Goal: Transaction & Acquisition: Purchase product/service

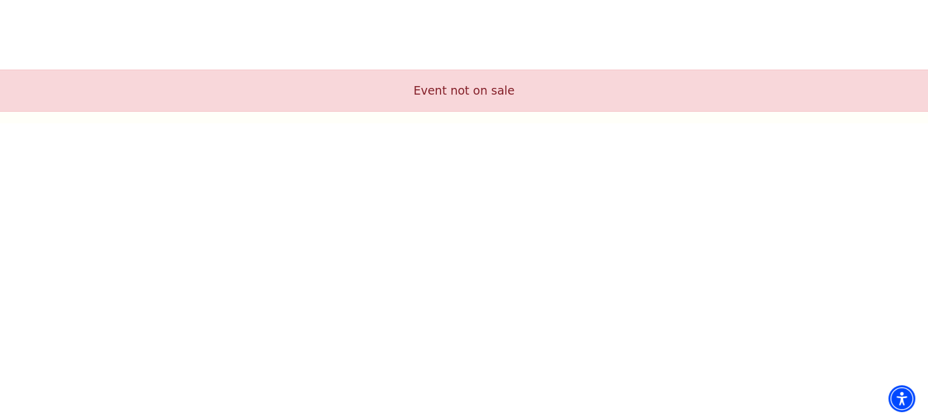
scroll to position [12, 0]
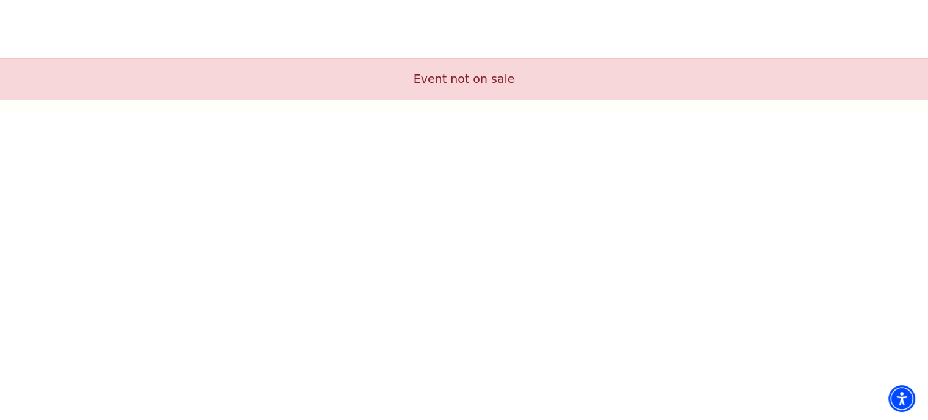
click at [772, 284] on body "Skip to main content Enable accessibility for low vision Open the accessibility…" at bounding box center [464, 210] width 928 height 420
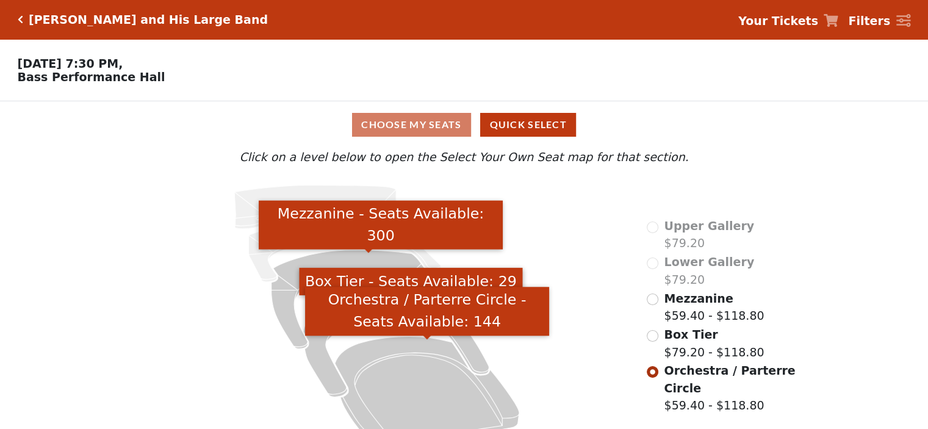
scroll to position [31, 0]
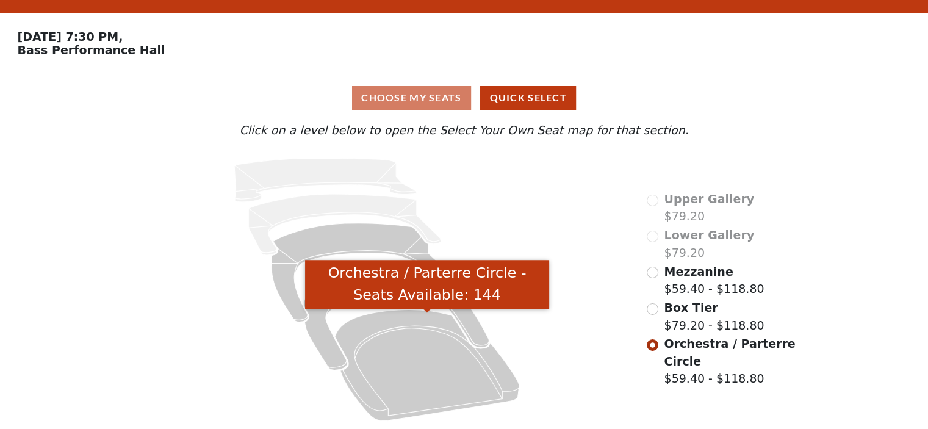
click at [431, 360] on icon "Orchestra / Parterre Circle - Seats Available: 144" at bounding box center [427, 364] width 184 height 111
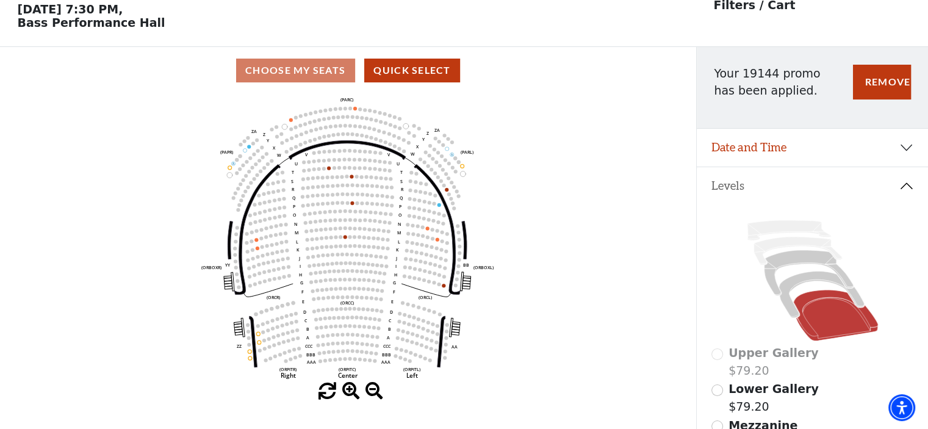
scroll to position [56, 0]
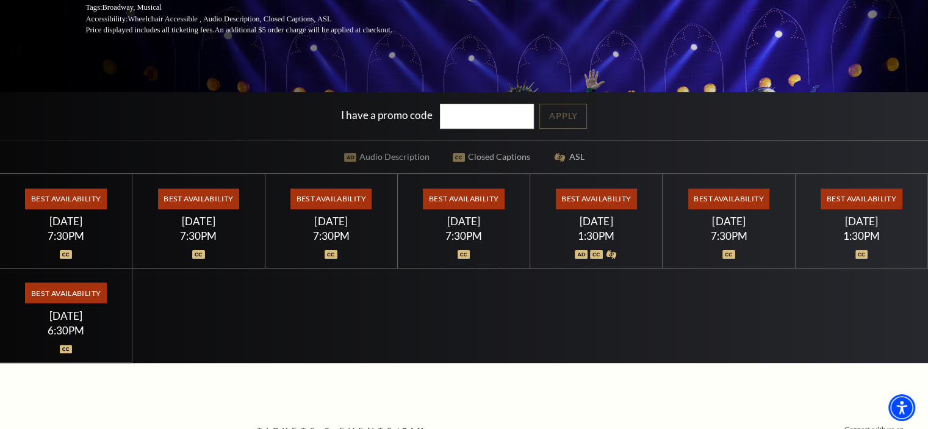
click at [452, 120] on input "I have a promo code" at bounding box center [487, 116] width 94 height 25
type input "19180"
click at [574, 120] on link "Apply" at bounding box center [563, 116] width 48 height 25
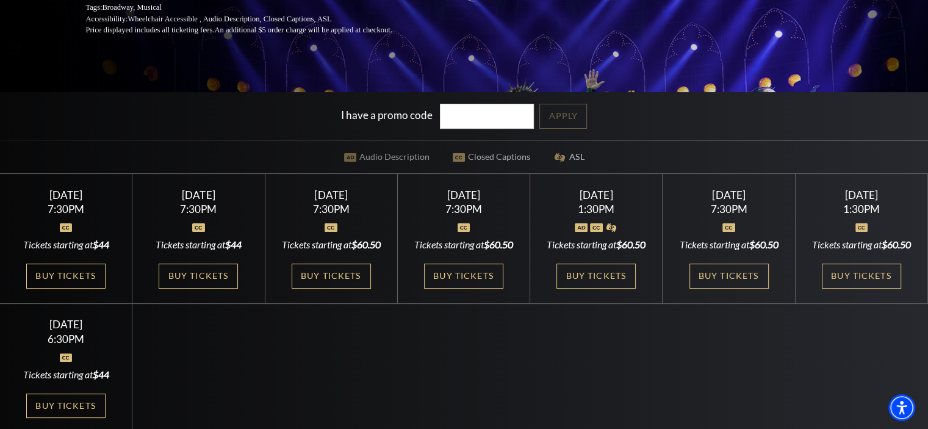
click at [739, 289] on link "Buy Tickets" at bounding box center [728, 276] width 79 height 25
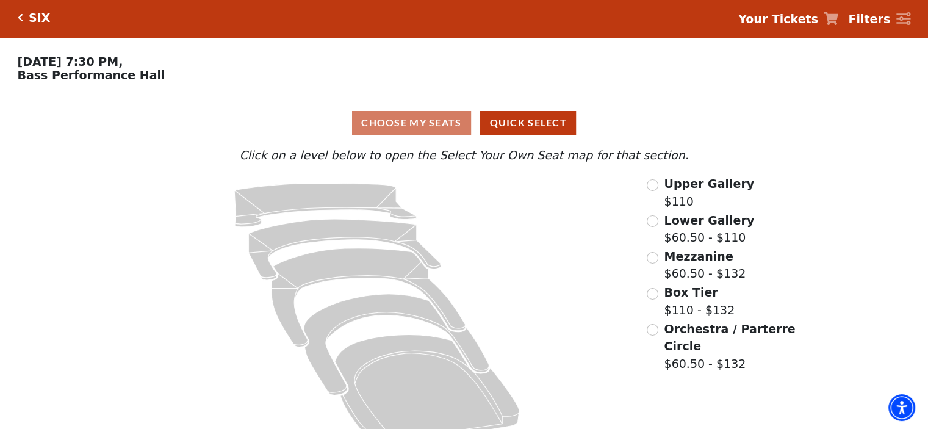
scroll to position [31, 0]
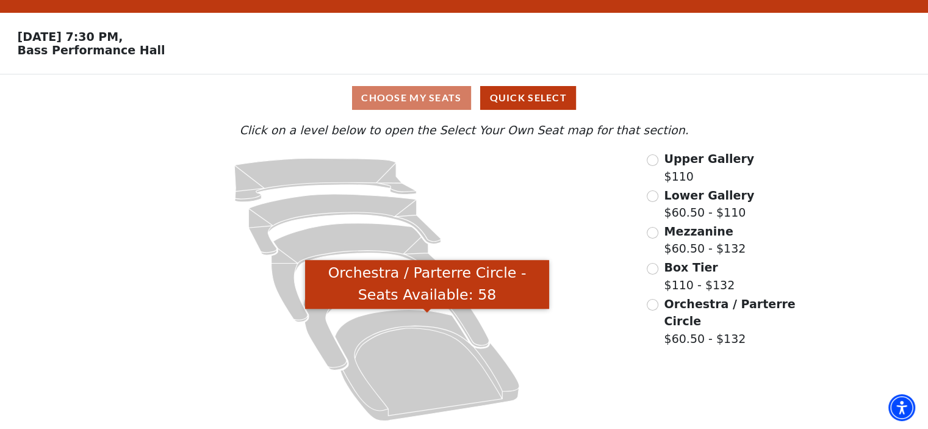
click at [432, 350] on icon "Orchestra / Parterre Circle - Seats Available: 58" at bounding box center [427, 364] width 184 height 111
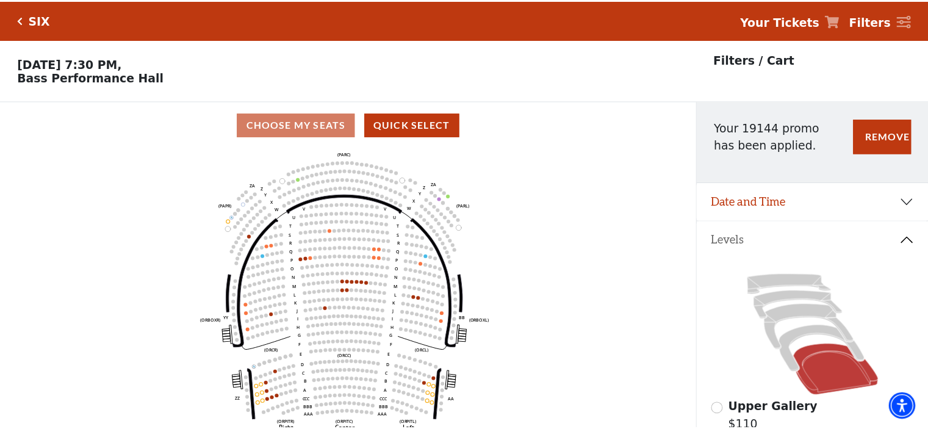
scroll to position [56, 0]
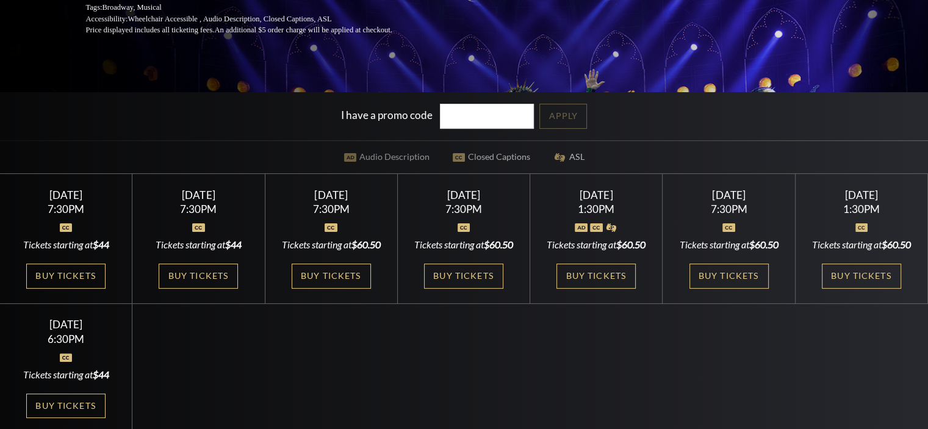
scroll to position [244, 0]
click at [606, 285] on link "Buy Tickets" at bounding box center [595, 276] width 79 height 25
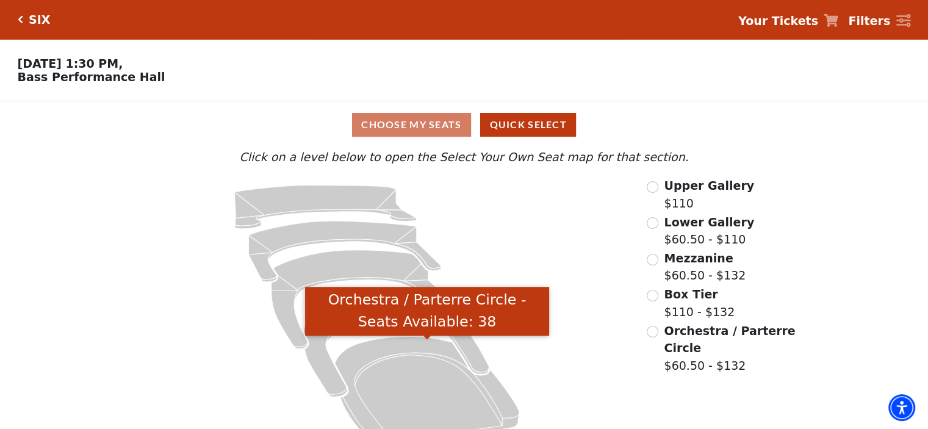
click at [438, 361] on icon "Orchestra / Parterre Circle - Seats Available: 38" at bounding box center [427, 391] width 184 height 111
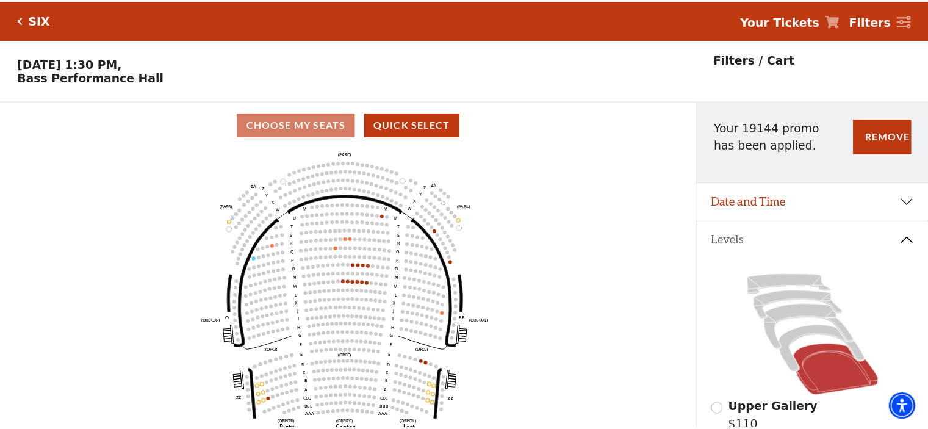
scroll to position [56, 0]
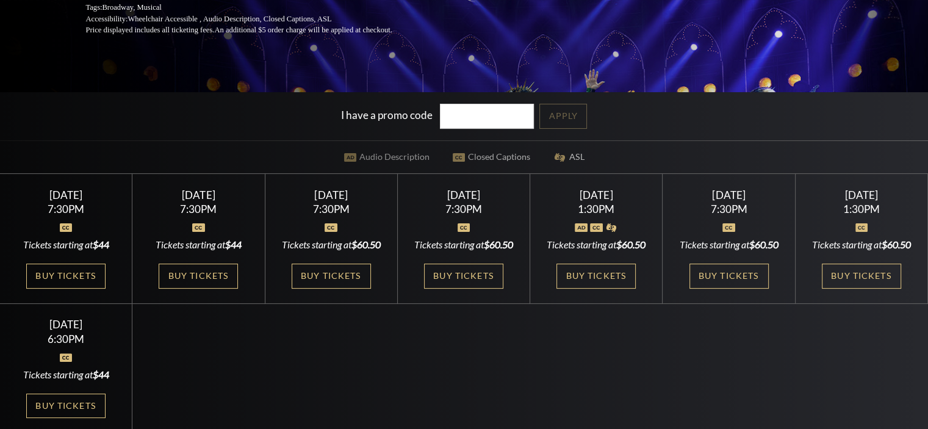
scroll to position [244, 0]
click at [846, 289] on link "Buy Tickets" at bounding box center [861, 276] width 79 height 25
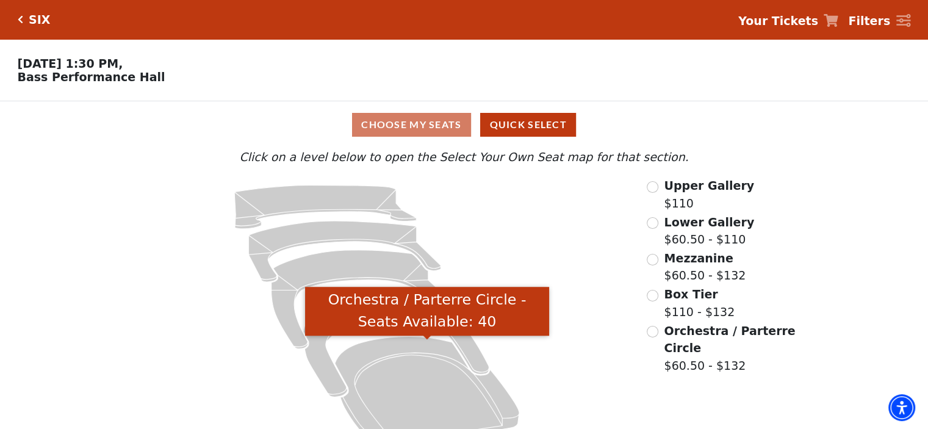
click at [393, 385] on icon "Orchestra / Parterre Circle - Seats Available: 40" at bounding box center [427, 391] width 184 height 111
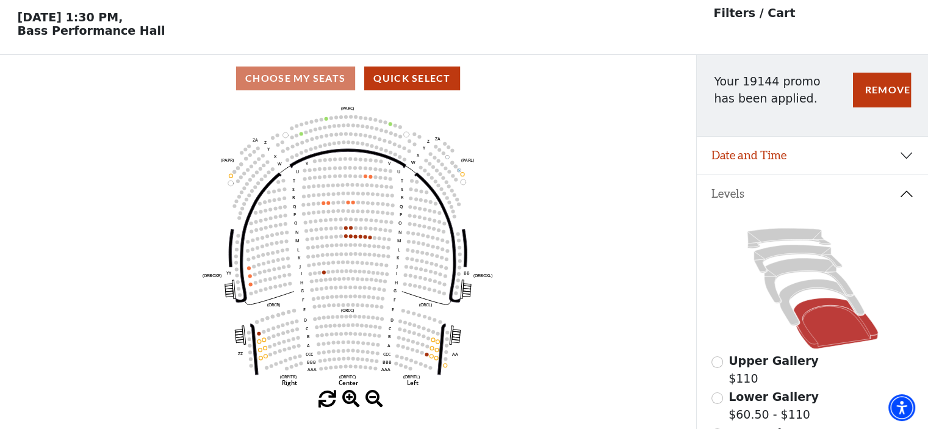
scroll to position [56, 0]
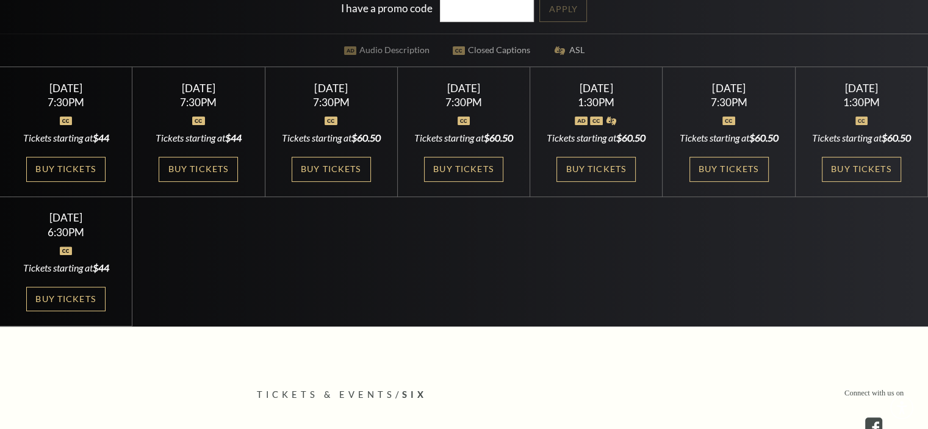
scroll to position [427, 0]
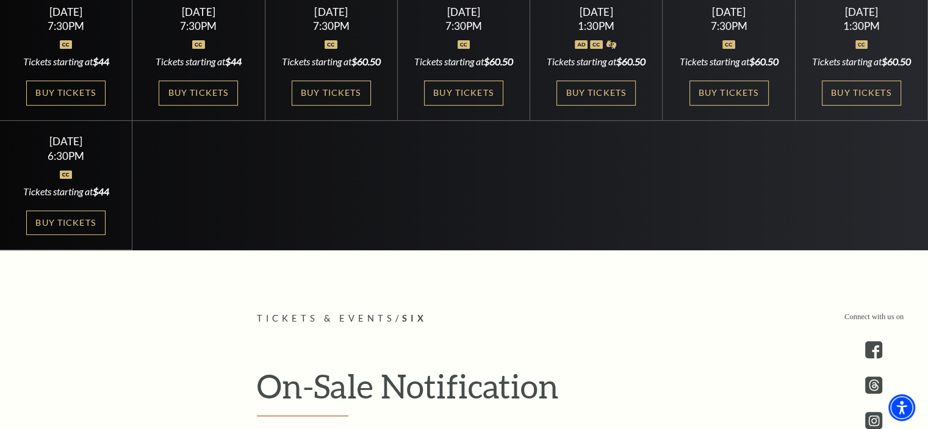
click at [442, 106] on link "Buy Tickets" at bounding box center [463, 93] width 79 height 25
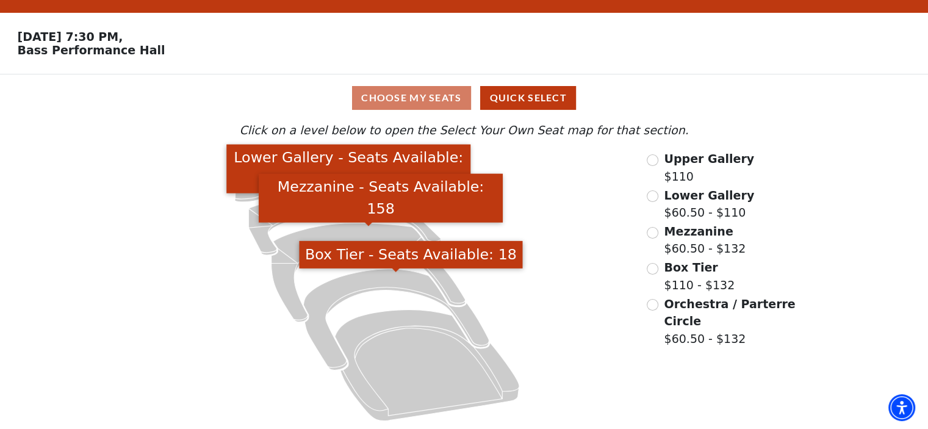
scroll to position [31, 0]
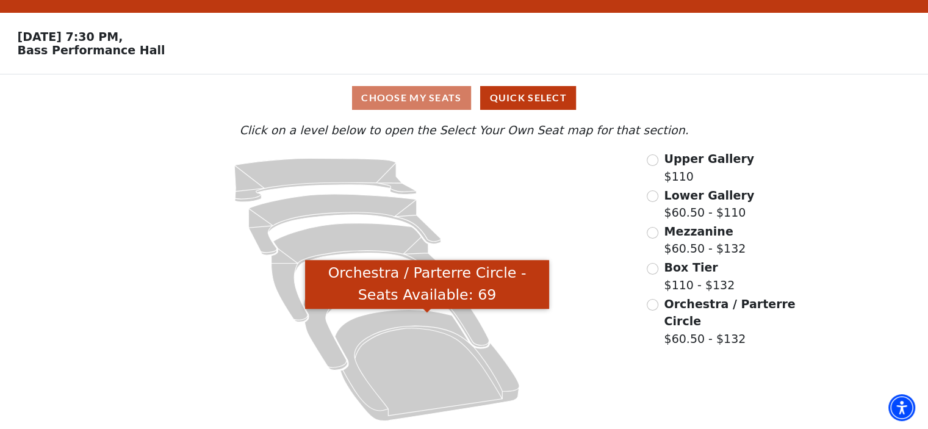
click at [383, 351] on icon "Orchestra / Parterre Circle - Seats Available: 69" at bounding box center [427, 364] width 184 height 111
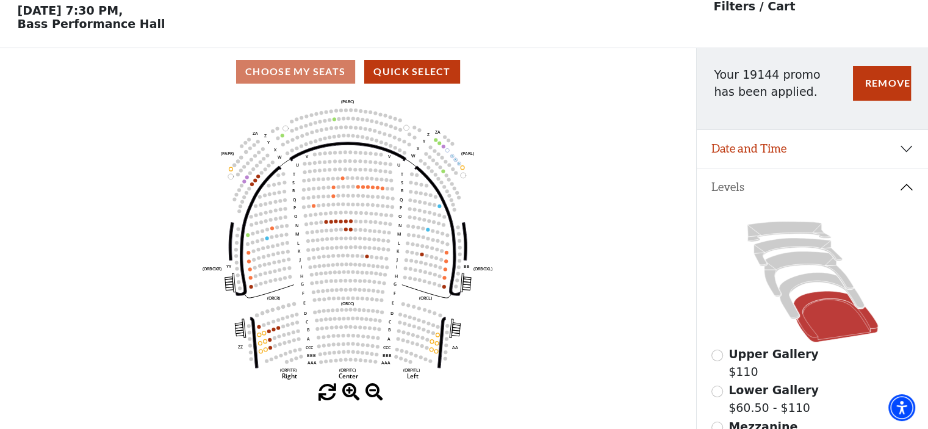
scroll to position [56, 0]
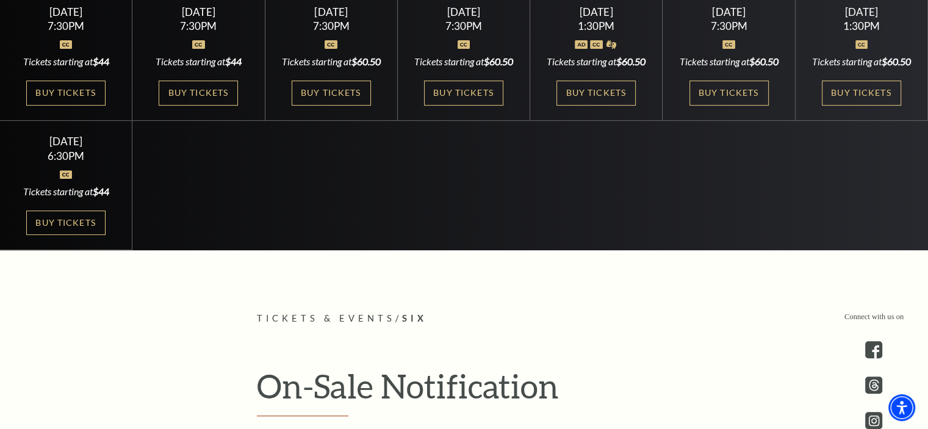
click at [80, 235] on link "Buy Tickets" at bounding box center [65, 222] width 79 height 25
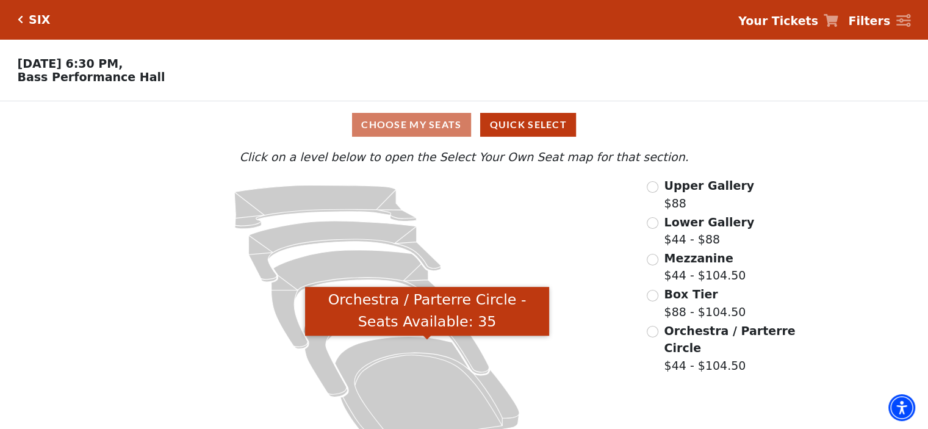
click at [420, 377] on icon "Orchestra / Parterre Circle - Seats Available: 35" at bounding box center [427, 391] width 184 height 111
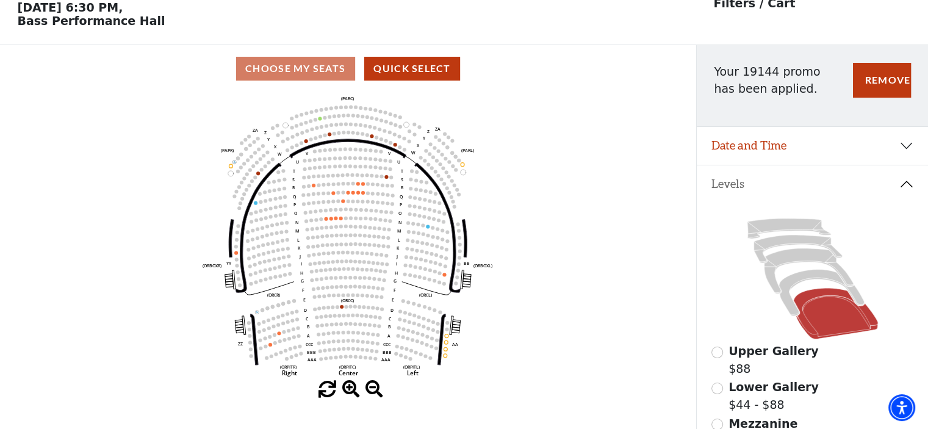
scroll to position [56, 0]
